Goal: Information Seeking & Learning: Learn about a topic

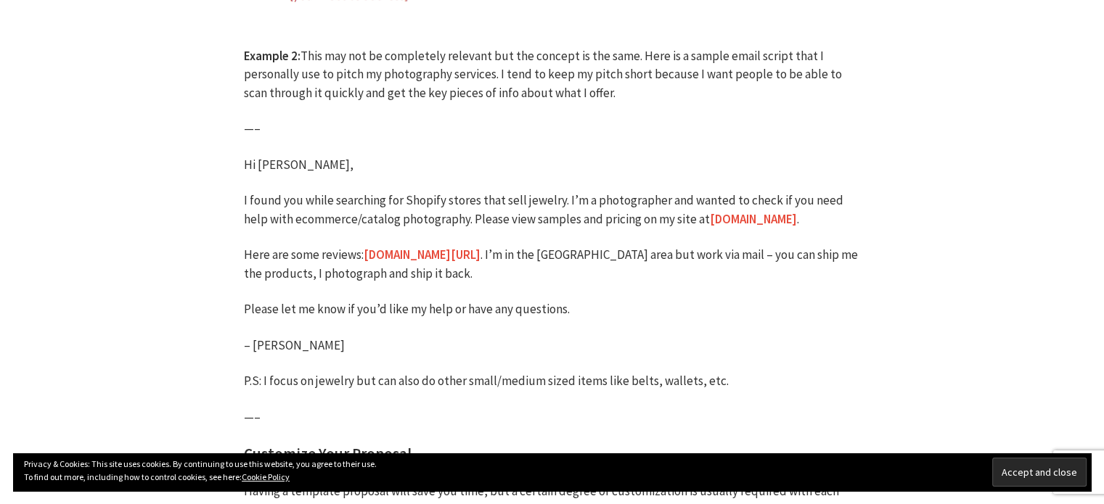
scroll to position [2758, 0]
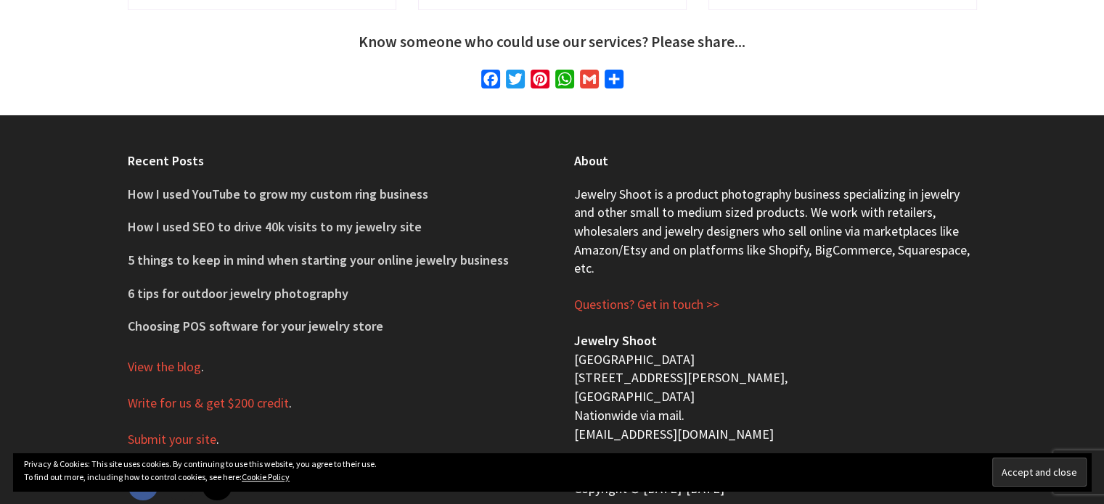
scroll to position [5304, 0]
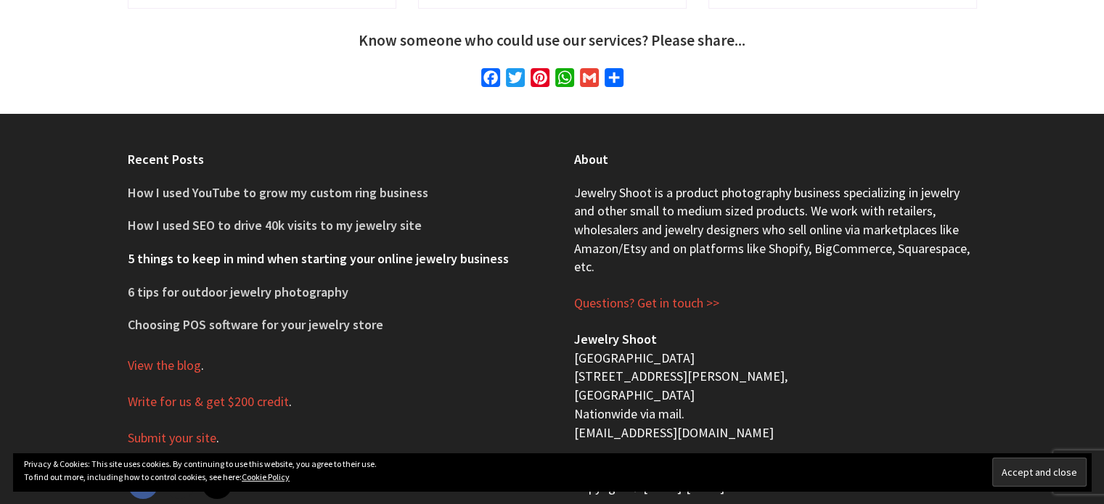
click at [184, 250] on link "5 things to keep in mind when starting your online jewelry business" at bounding box center [318, 258] width 381 height 17
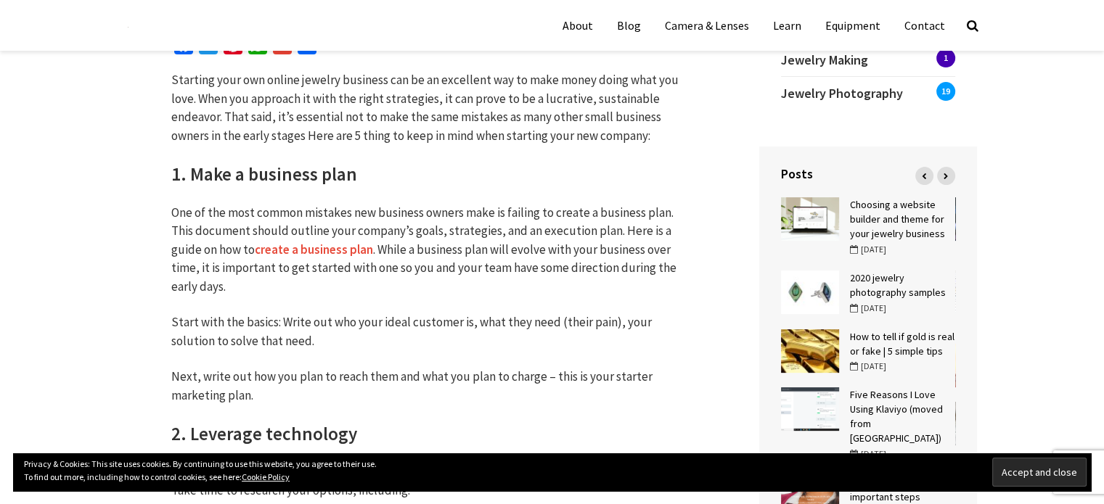
scroll to position [363, 0]
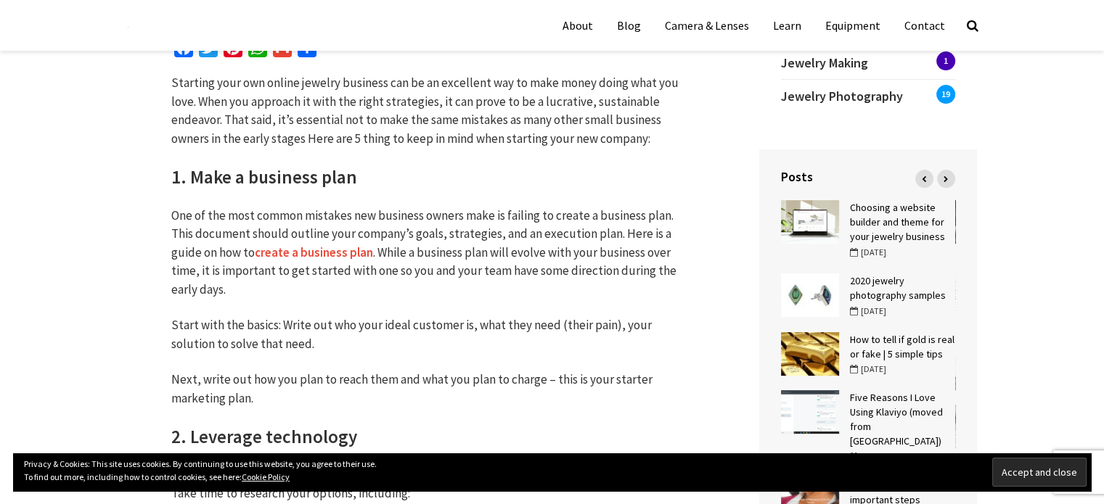
click at [271, 250] on link "create a business plan" at bounding box center [314, 253] width 118 height 17
